Goal: Task Accomplishment & Management: Complete application form

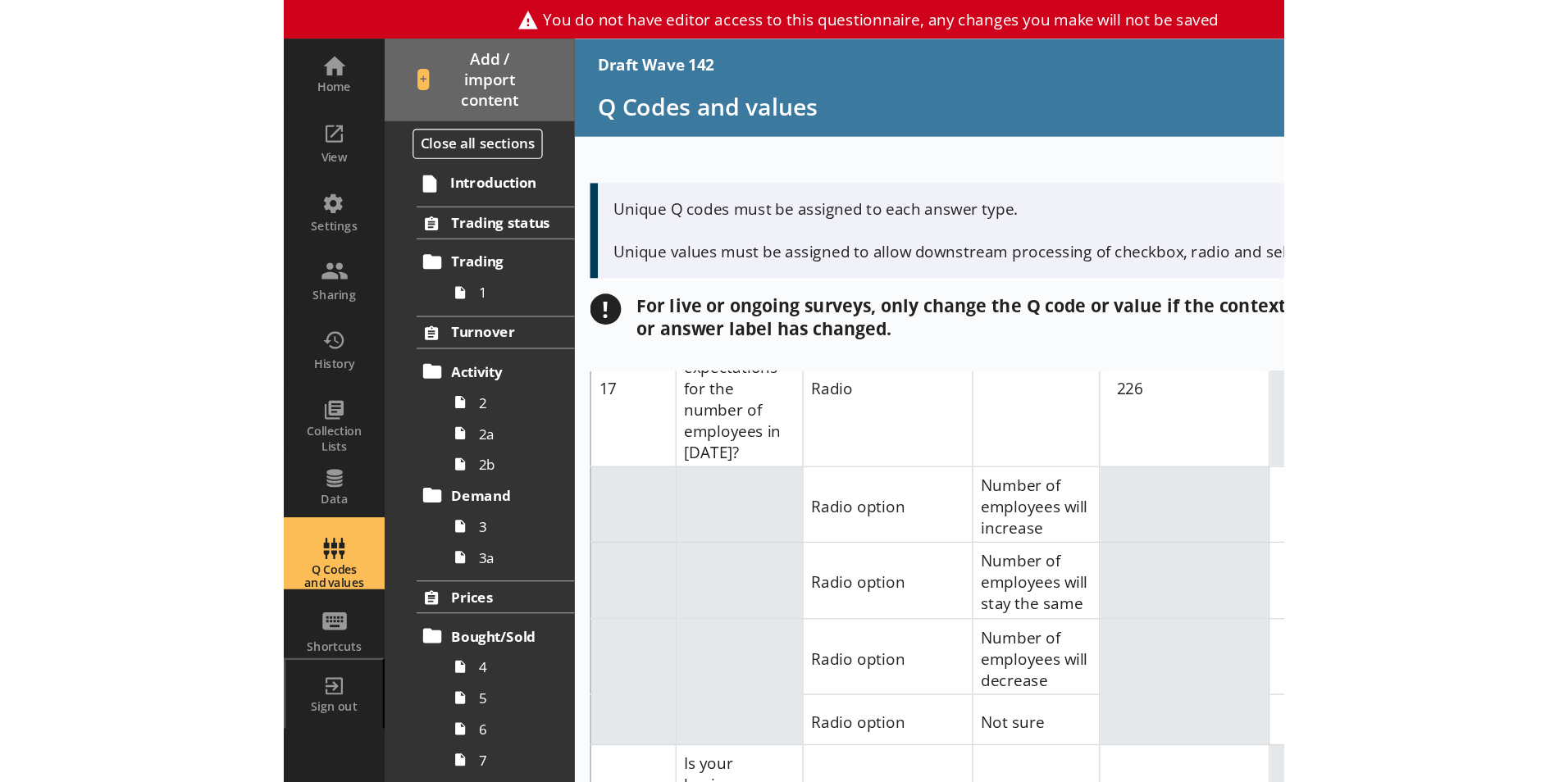
scroll to position [10236, 0]
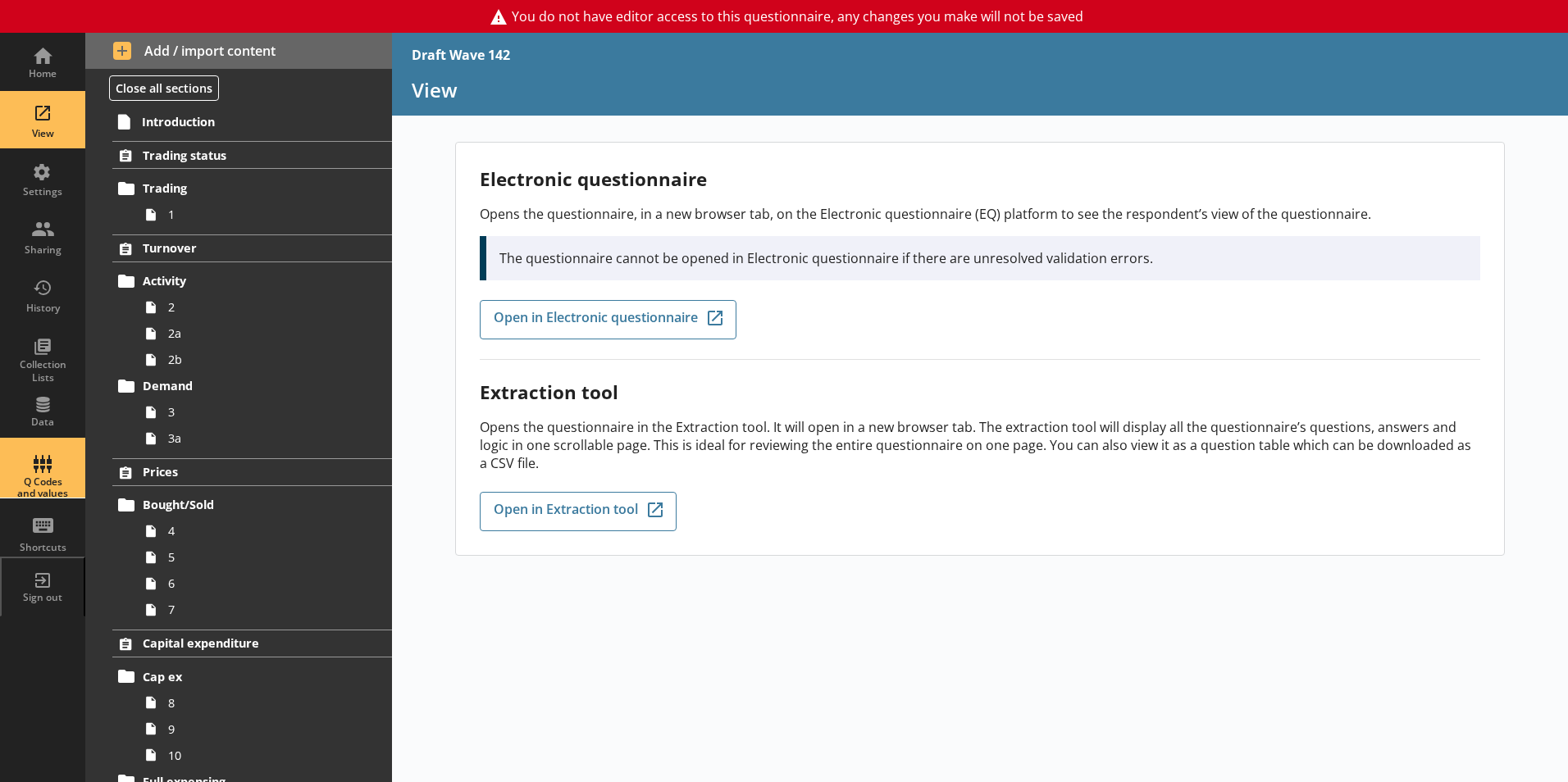
click at [45, 479] on div "Q Codes and values" at bounding box center [42, 469] width 57 height 57
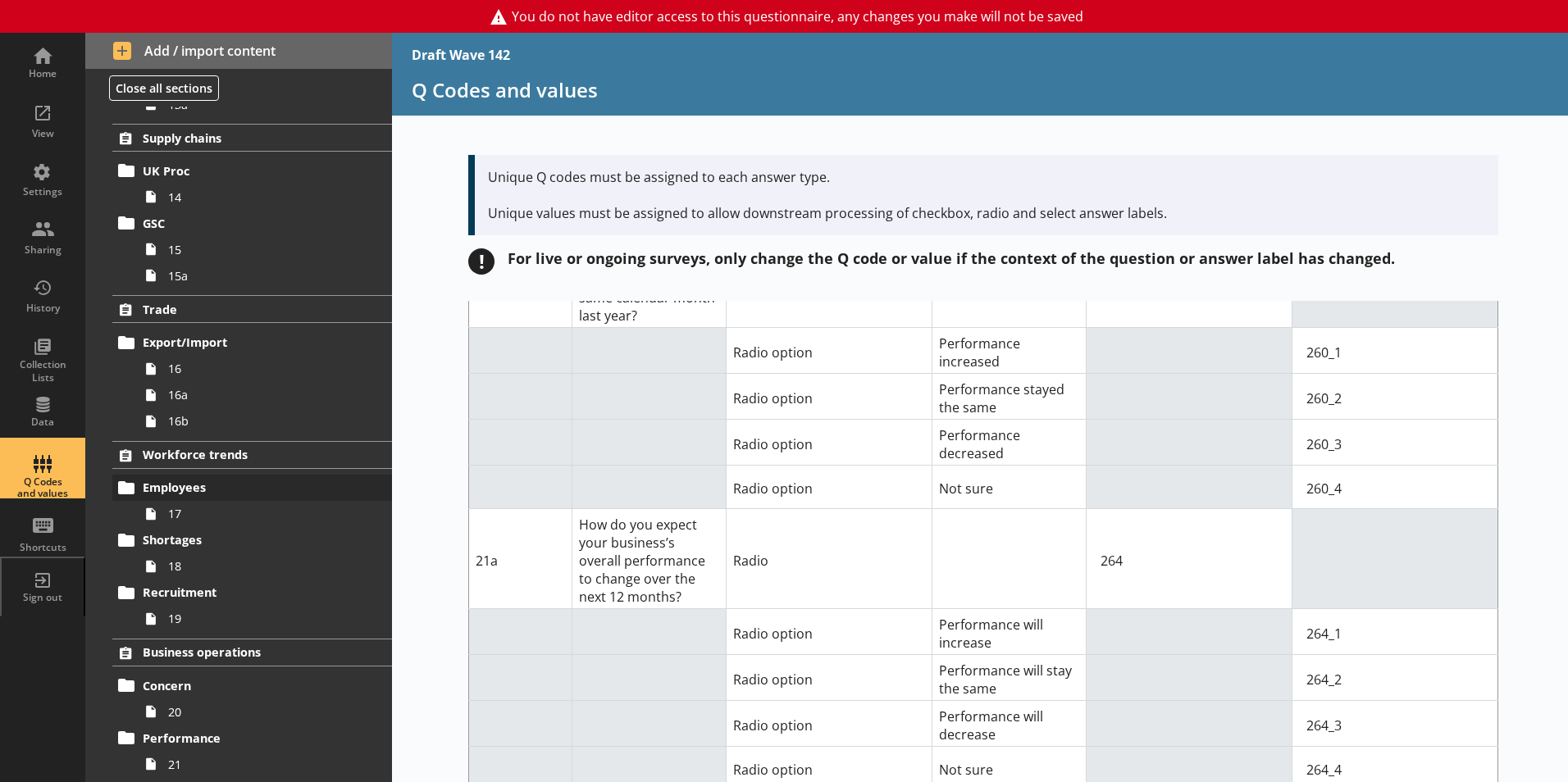
scroll to position [902, 0]
click at [185, 519] on span "17" at bounding box center [258, 513] width 182 height 16
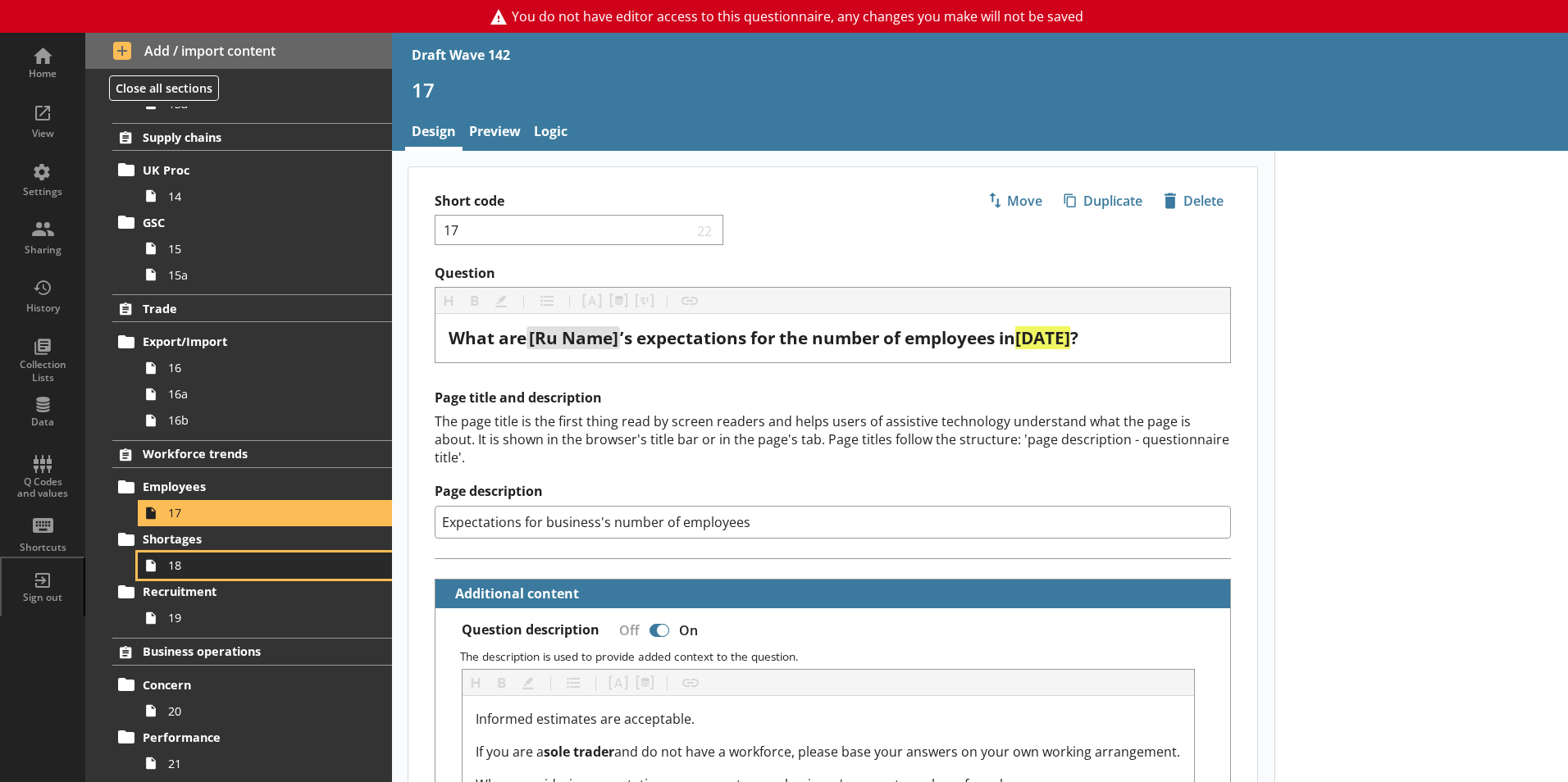
click at [182, 569] on span "18" at bounding box center [258, 566] width 182 height 16
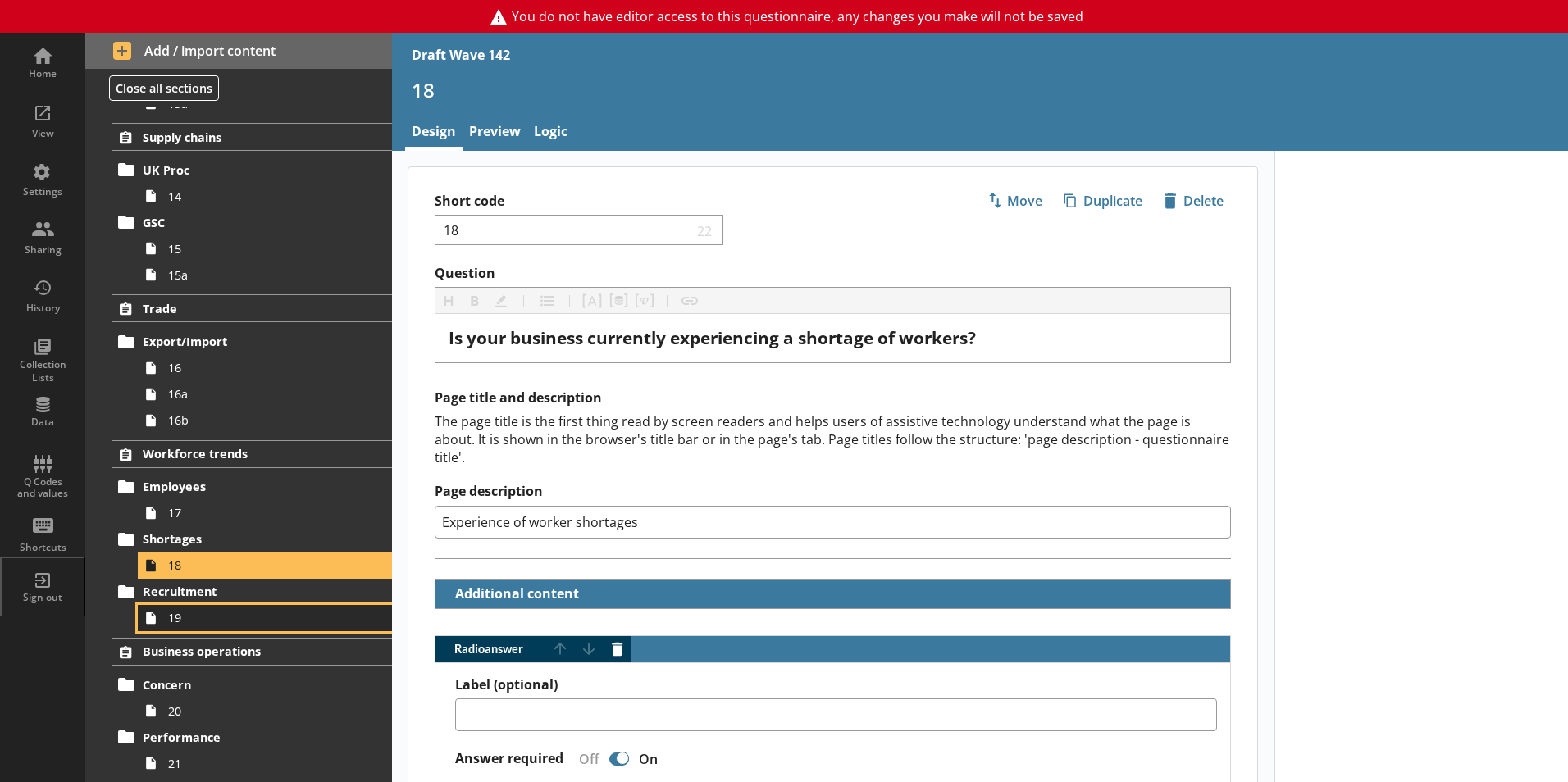
click at [192, 620] on span "19" at bounding box center [258, 618] width 182 height 16
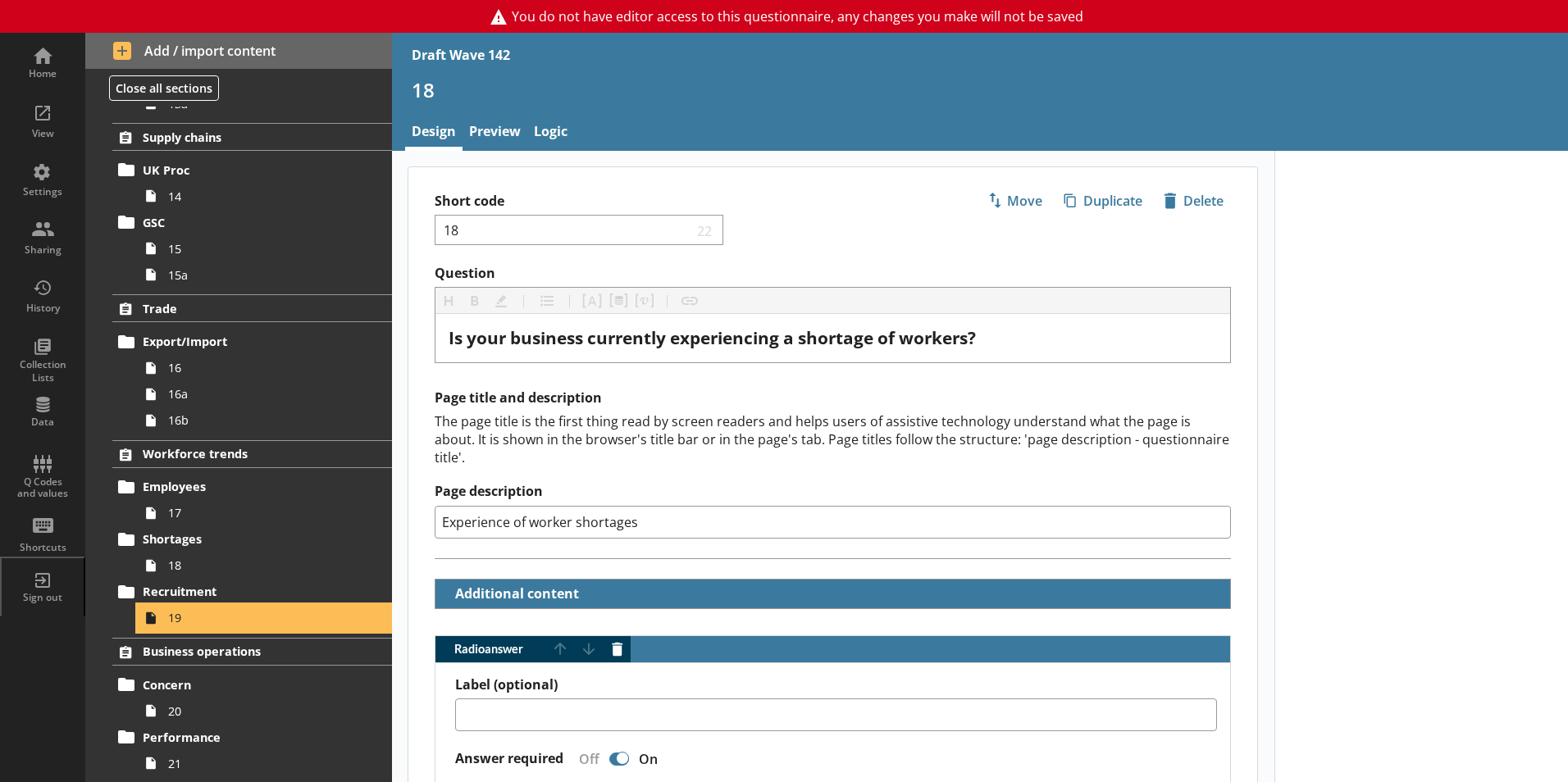
type textarea "x"
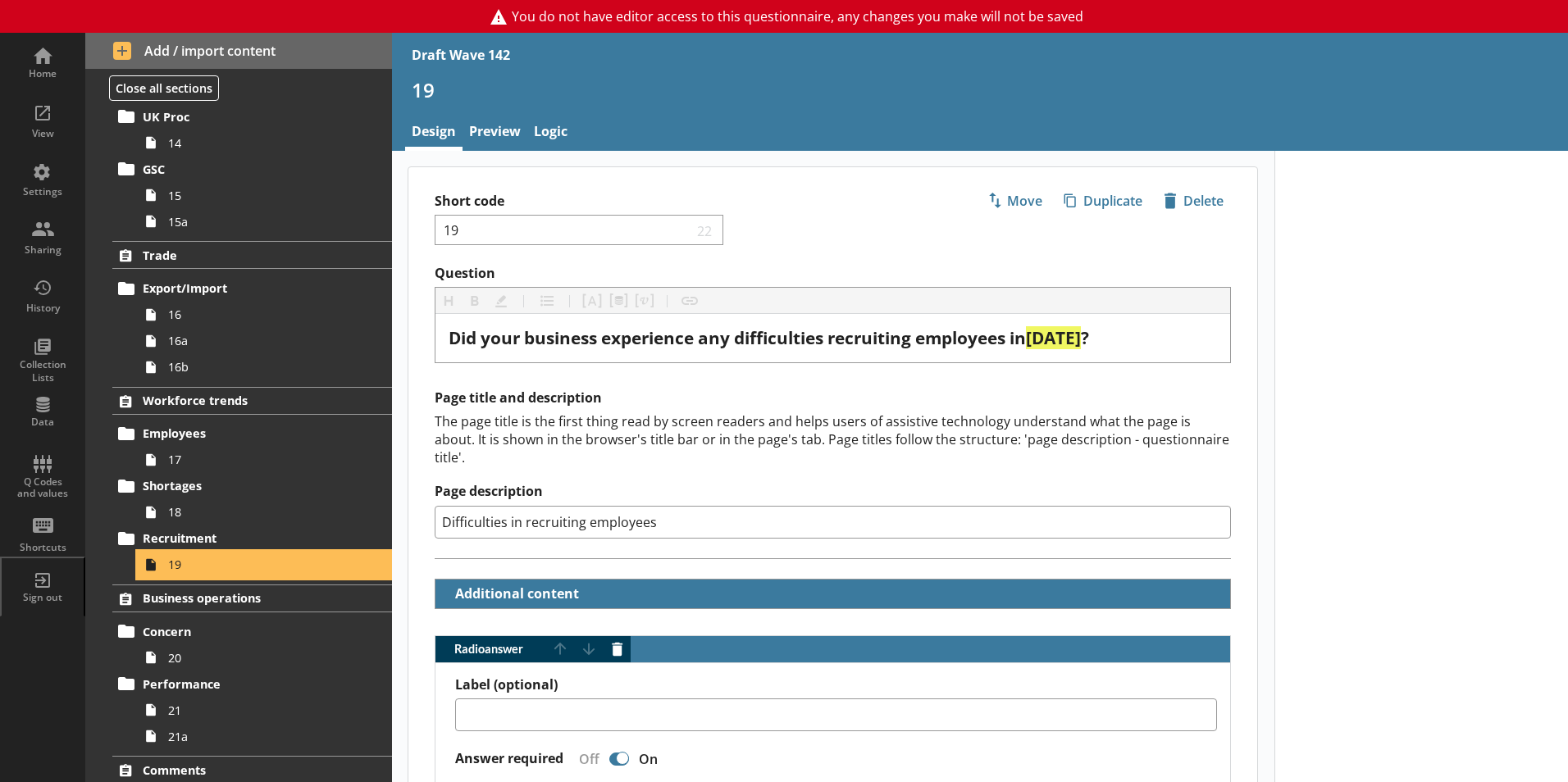
scroll to position [984, 0]
